Goal: Task Accomplishment & Management: Manage account settings

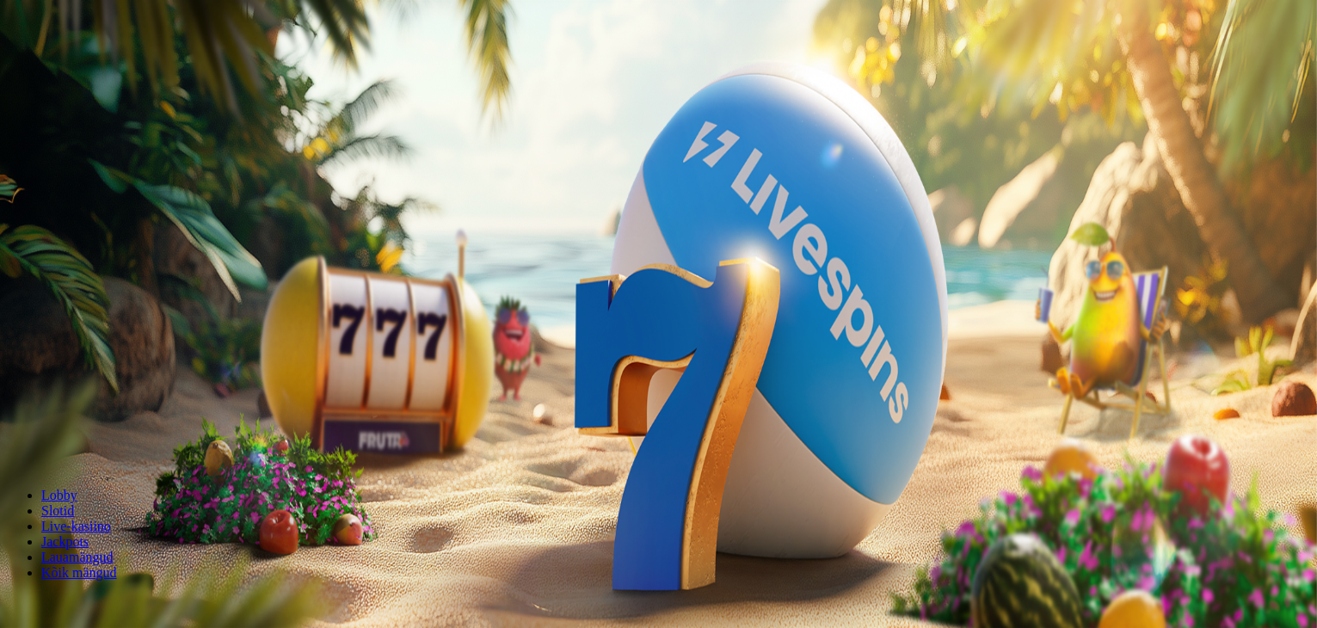
click at [121, 69] on span "Logi sisse" at bounding box center [146, 62] width 51 height 13
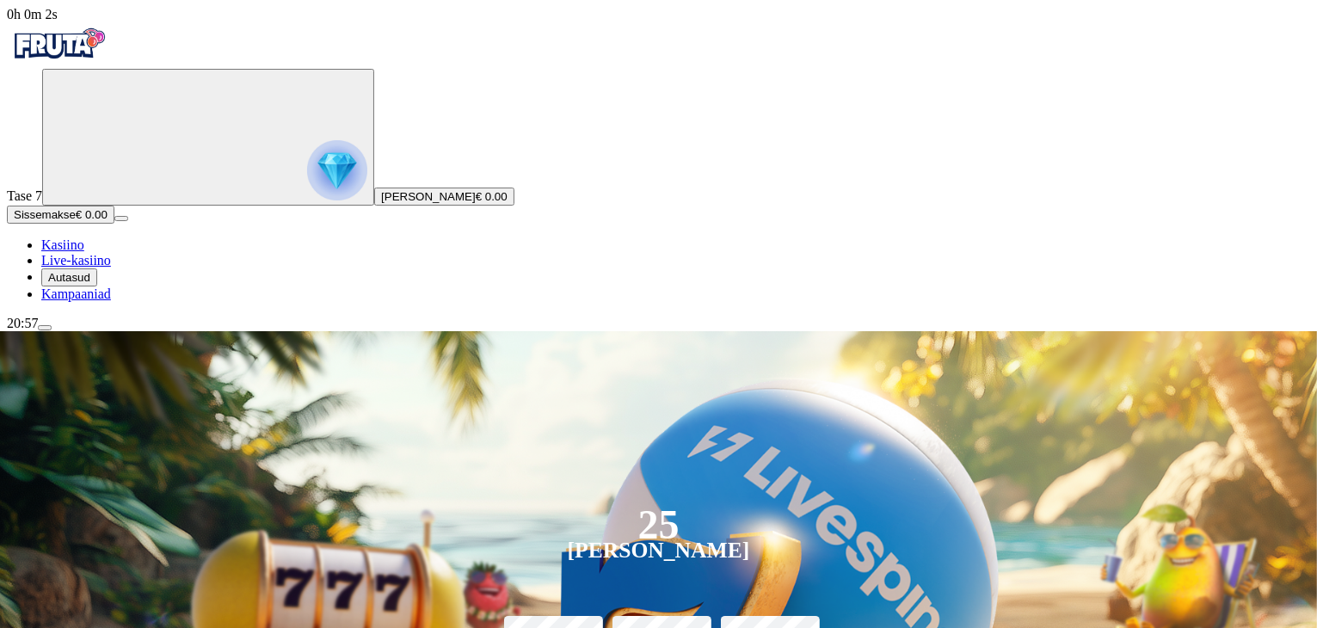
scroll to position [86, 0]
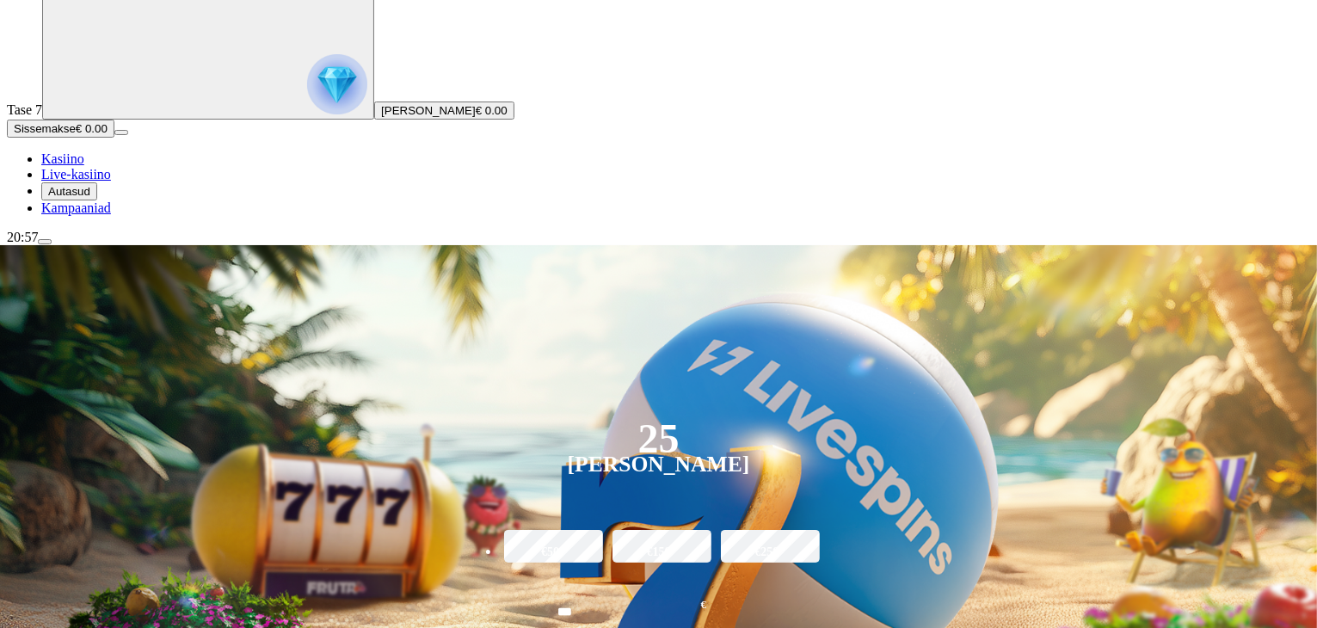
click at [90, 198] on span "Autasud" at bounding box center [69, 191] width 42 height 13
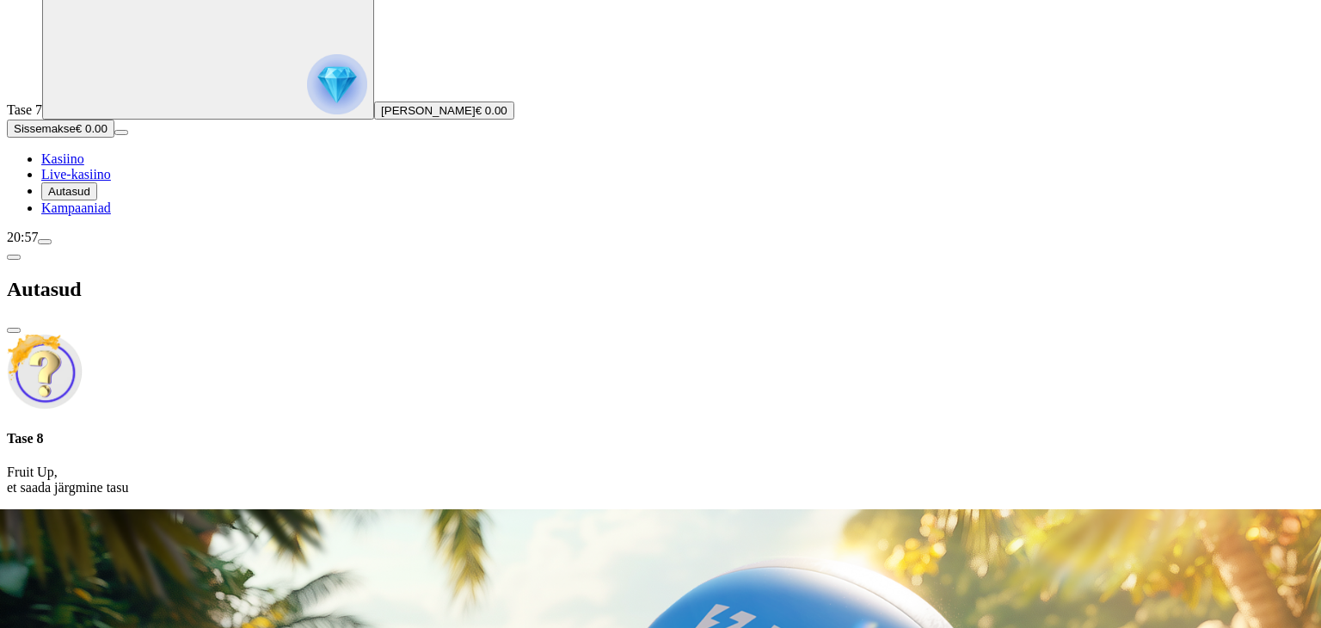
click at [326, 431] on h4 "Tase 8" at bounding box center [660, 438] width 1307 height 15
click at [83, 334] on img at bounding box center [45, 372] width 76 height 76
click at [14, 330] on span "close icon" at bounding box center [14, 330] width 0 height 0
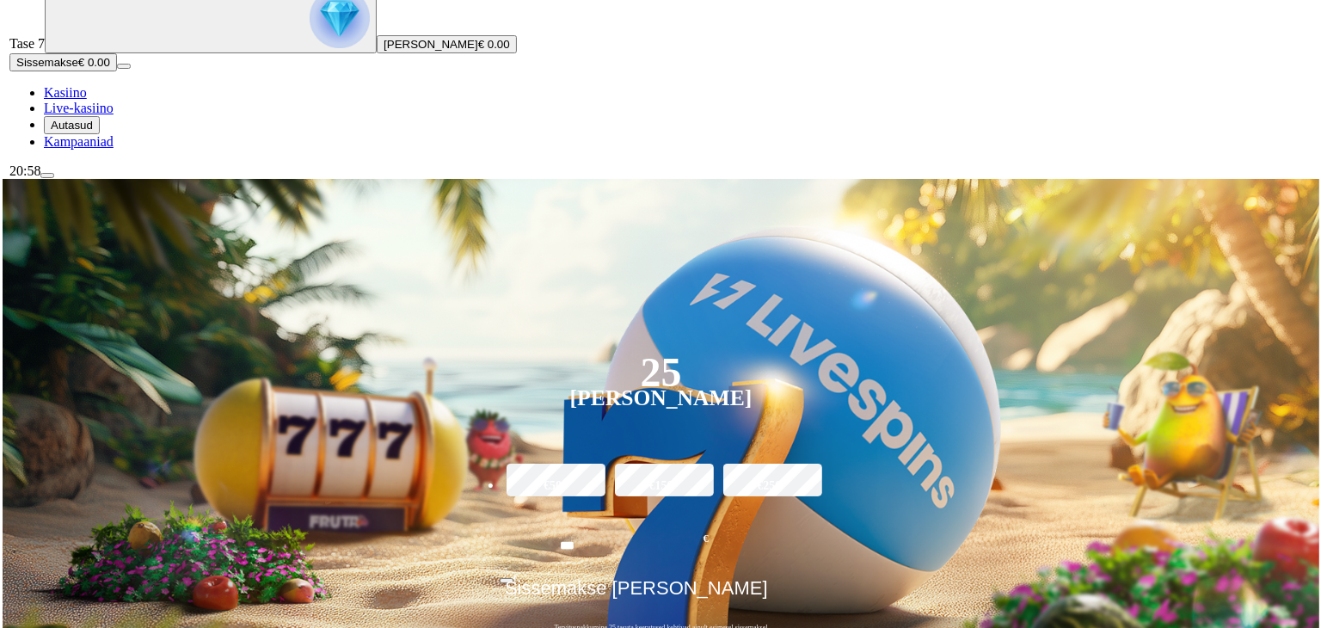
scroll to position [172, 0]
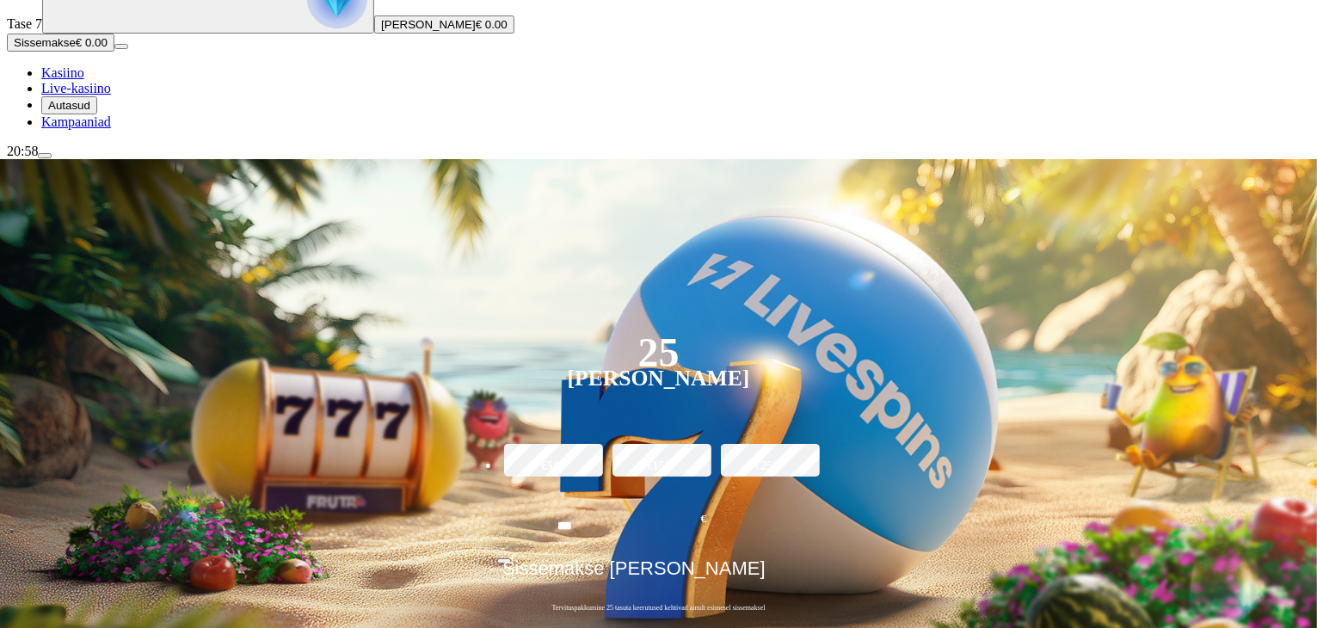
click at [45, 156] on span "menu icon" at bounding box center [45, 156] width 0 height 0
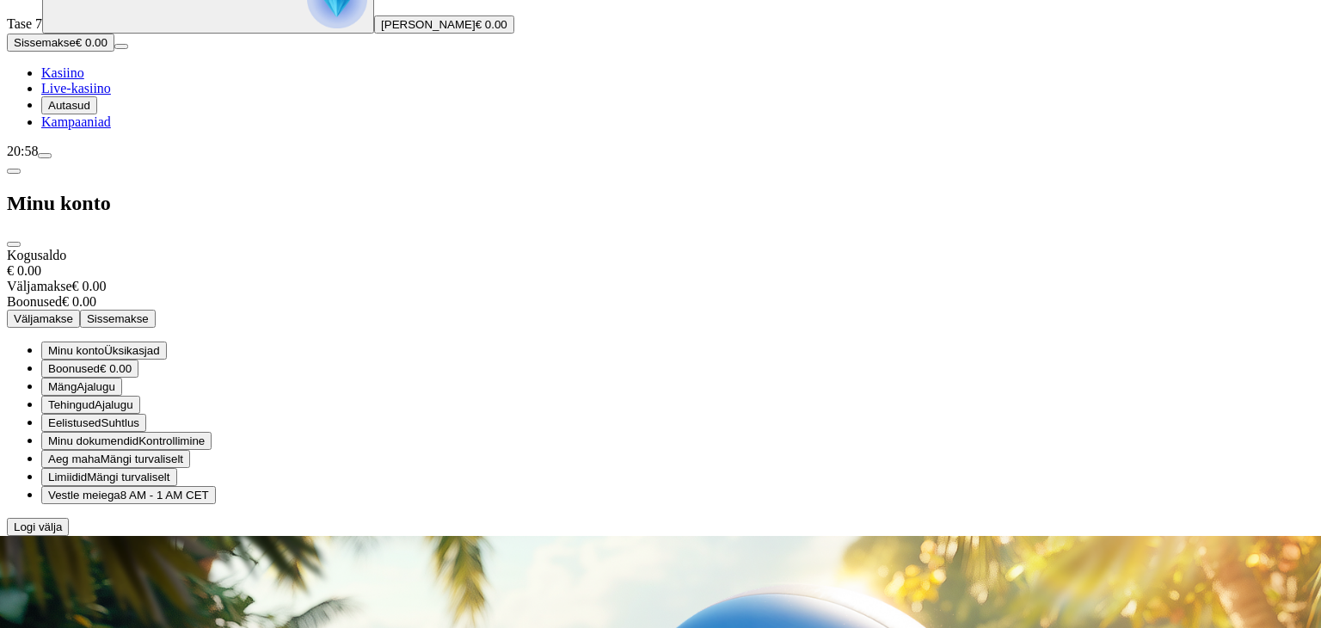
click at [132, 362] on span "€ 0.00" at bounding box center [116, 368] width 32 height 13
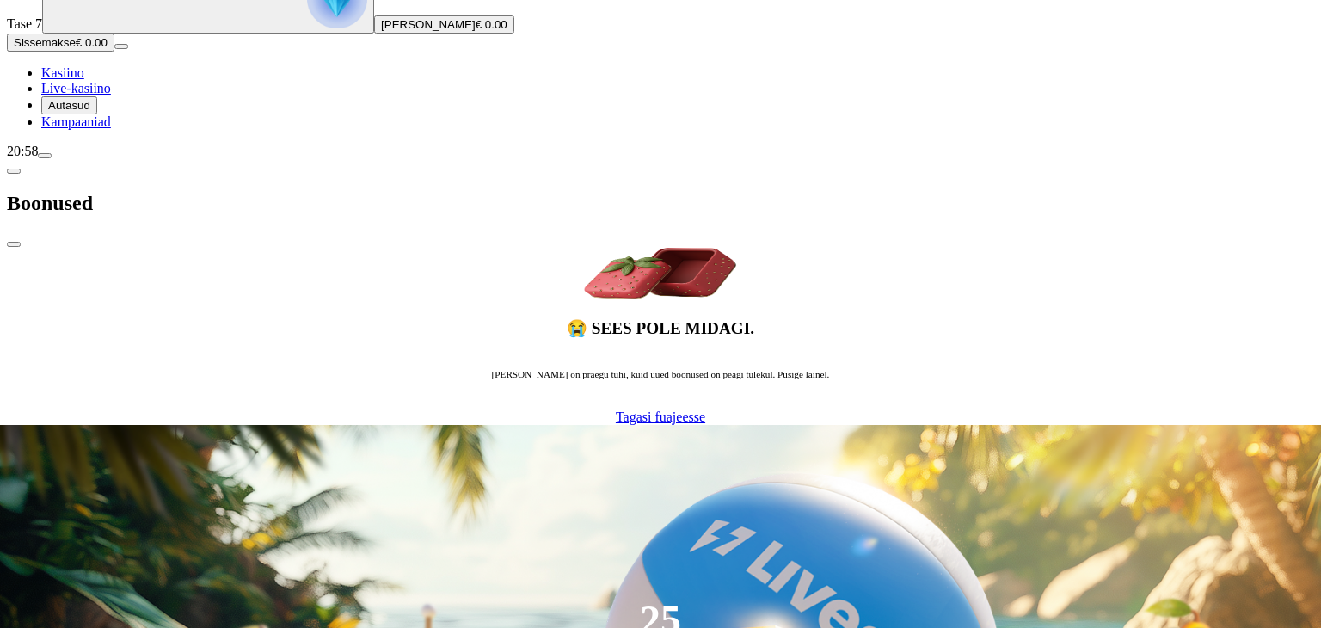
click at [616, 409] on span "Tagasi fuajeesse" at bounding box center [660, 416] width 89 height 15
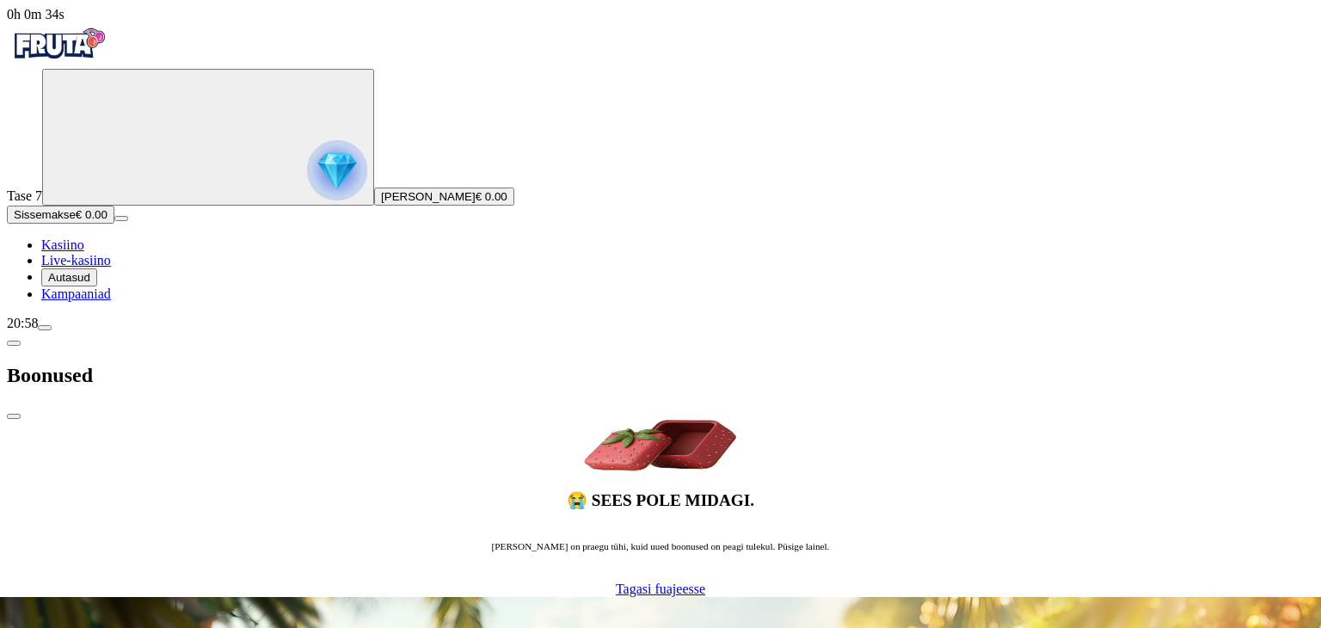
click at [616, 581] on span "Tagasi fuajeesse" at bounding box center [660, 588] width 89 height 15
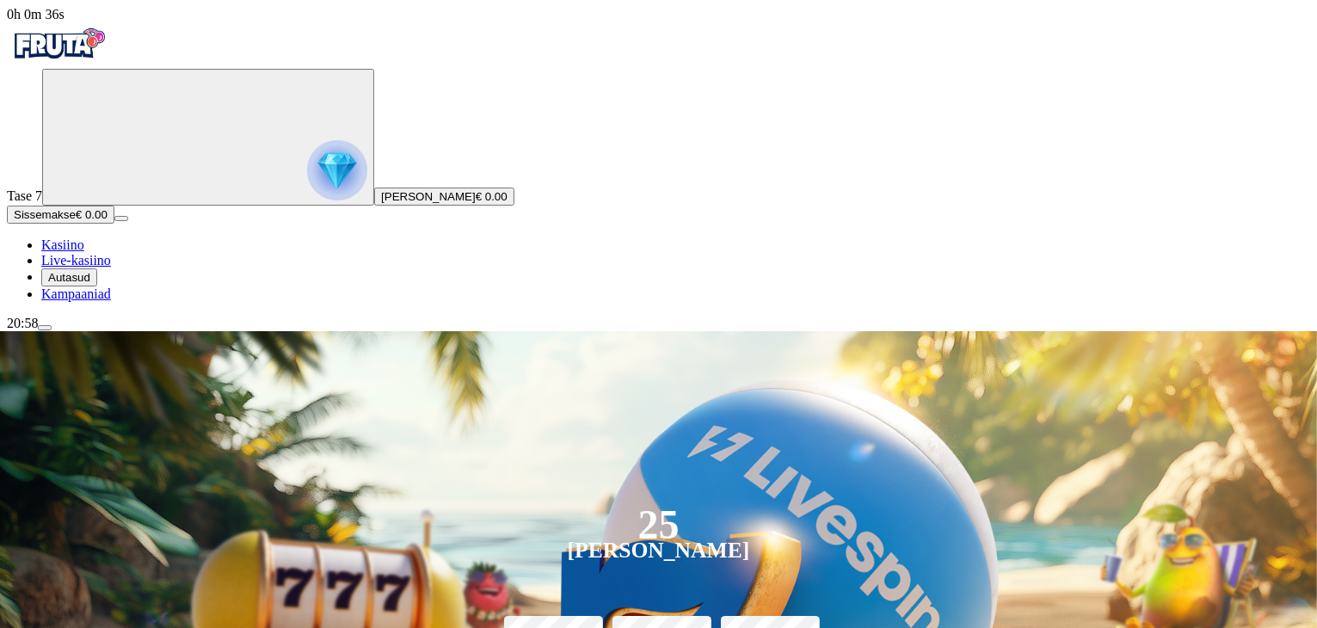
click at [45, 328] on span "menu icon" at bounding box center [45, 328] width 0 height 0
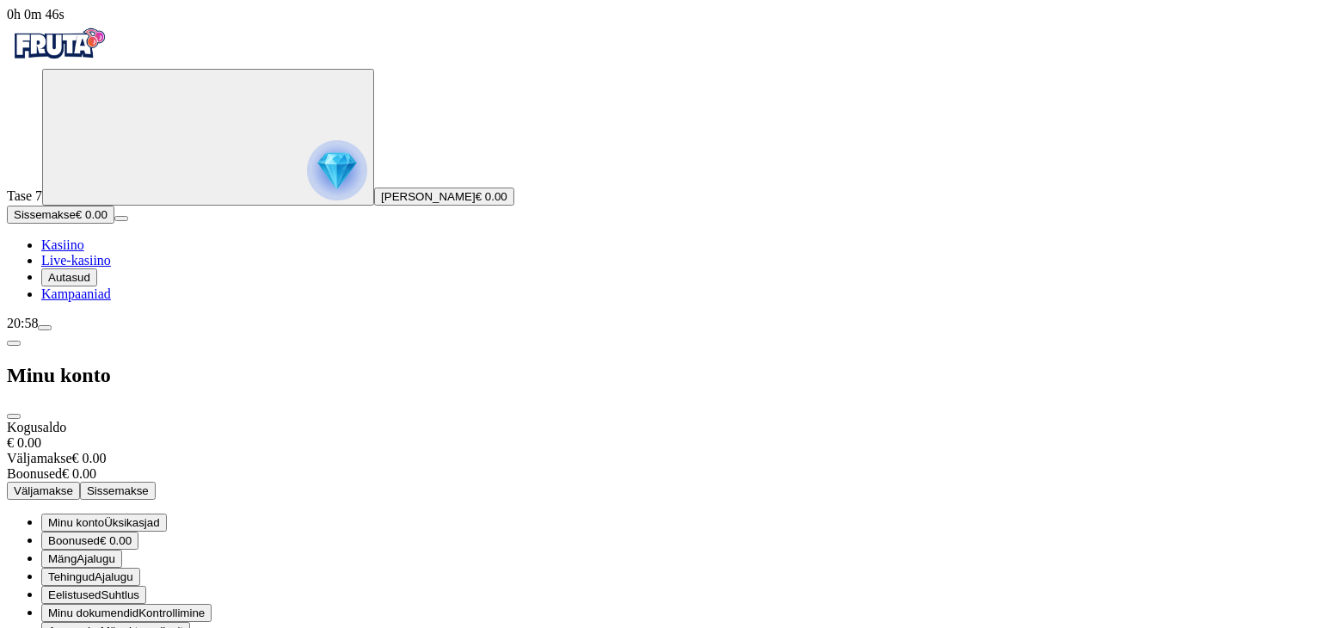
click at [90, 284] on span "Autasud" at bounding box center [69, 277] width 42 height 13
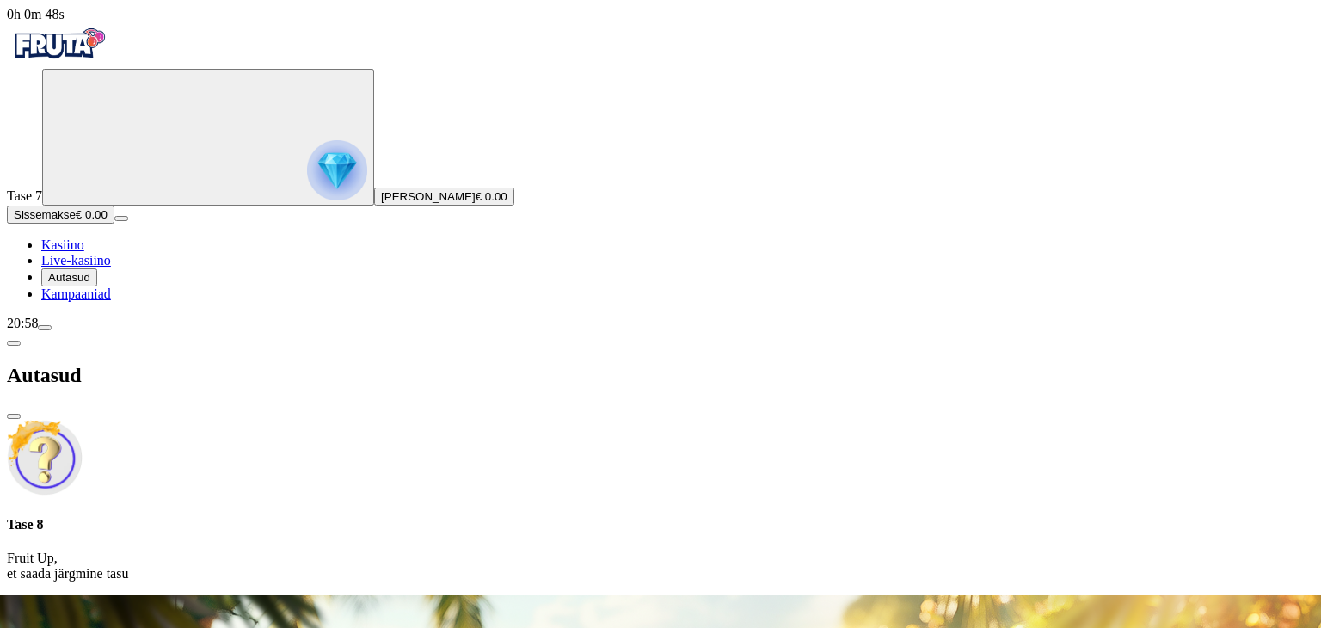
click at [83, 420] on img at bounding box center [45, 458] width 76 height 76
click at [14, 416] on span "close icon" at bounding box center [14, 416] width 0 height 0
